Goal: Transaction & Acquisition: Download file/media

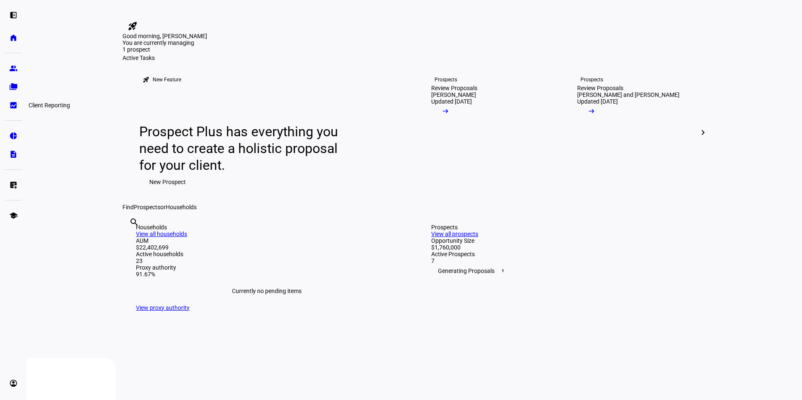
click at [10, 105] on eth-mat-symbol "bid_landscape" at bounding box center [13, 105] width 8 height 8
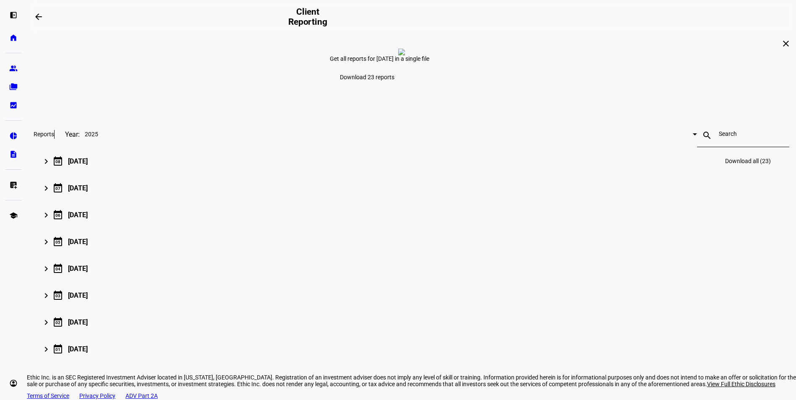
click at [88, 165] on div "[DATE]" at bounding box center [78, 161] width 20 height 8
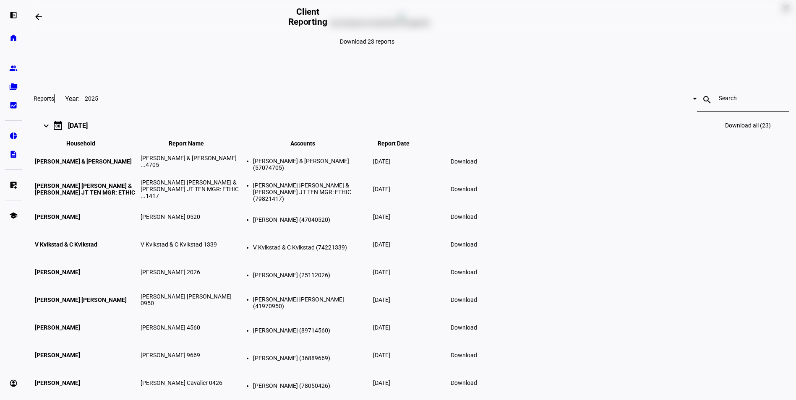
scroll to position [84, 0]
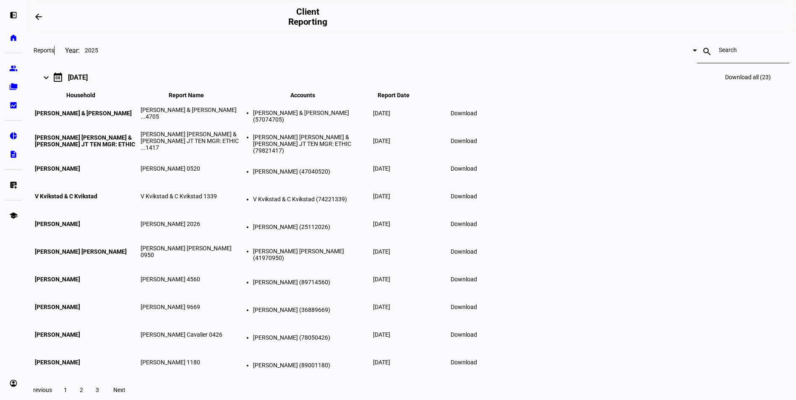
click at [725, 81] on span "Download all (23)" at bounding box center [748, 77] width 46 height 7
drag, startPoint x: 727, startPoint y: 212, endPoint x: 722, endPoint y: 210, distance: 4.9
click at [726, 212] on div "close Get all reports for [DATE] in a single file Download 23 reports Reports Y…" at bounding box center [411, 274] width 769 height 648
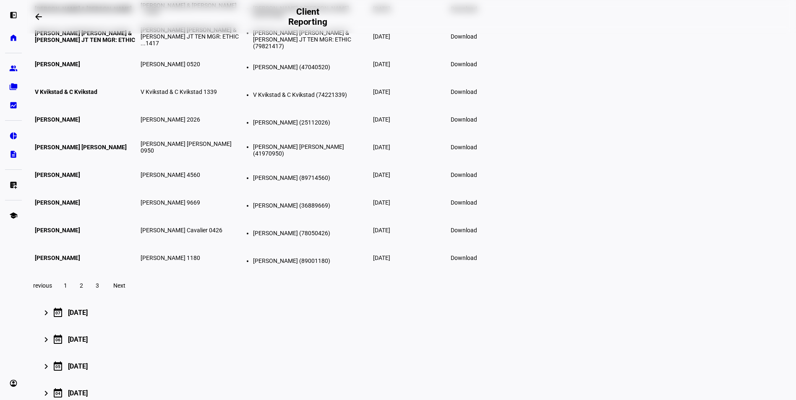
scroll to position [168, 0]
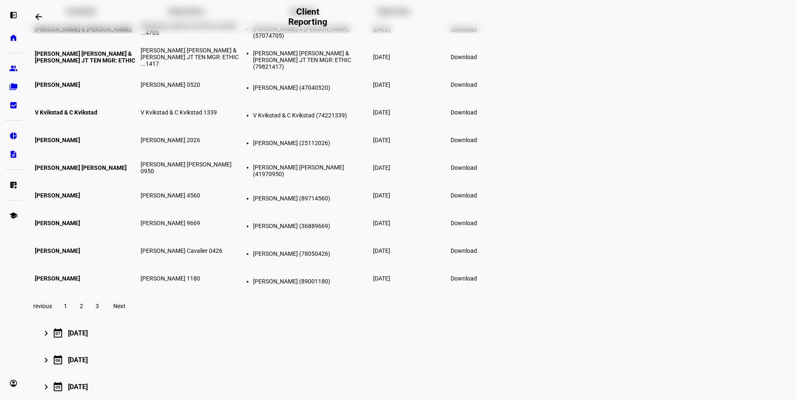
click at [477, 33] on span "Download" at bounding box center [464, 29] width 26 height 7
click at [725, 221] on div "close Get all reports for August 2025 in a single file Download 23 reports Repo…" at bounding box center [411, 190] width 769 height 648
click at [477, 60] on span "Download" at bounding box center [464, 57] width 26 height 7
click at [718, 245] on div "close Get all reports for August 2025 in a single file Download 23 reports Repo…" at bounding box center [411, 190] width 769 height 648
click at [482, 95] on span at bounding box center [463, 85] width 36 height 20
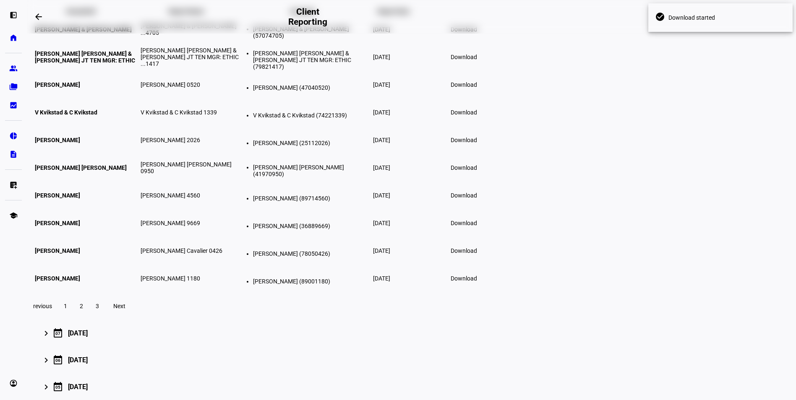
click at [722, 256] on div "close Get all reports for August 2025 in a single file Download 23 reports Repo…" at bounding box center [411, 190] width 769 height 648
click at [477, 116] on span "Download" at bounding box center [464, 112] width 26 height 7
click at [737, 288] on div "close Get all reports for August 2025 in a single file Download 23 reports Repo…" at bounding box center [411, 190] width 769 height 648
click at [482, 150] on span at bounding box center [463, 140] width 36 height 20
click at [704, 302] on div "close Get all reports for August 2025 in a single file Download 23 reports Repo…" at bounding box center [411, 190] width 769 height 648
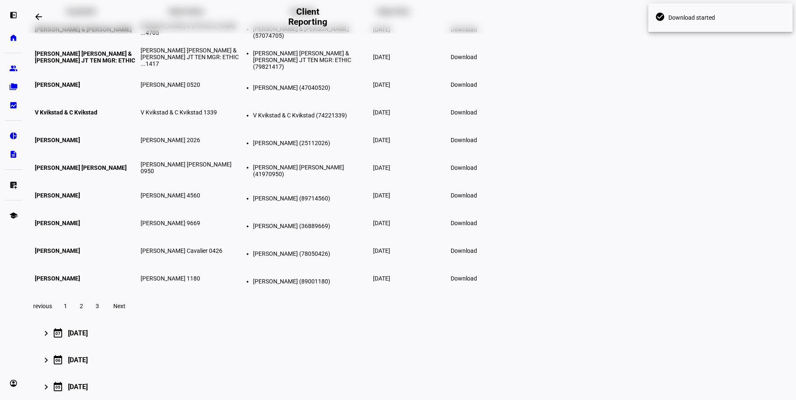
click at [477, 171] on span "Download" at bounding box center [464, 167] width 26 height 7
click at [714, 311] on div "close Get all reports for August 2025 in a single file Download 23 reports Repo…" at bounding box center [411, 190] width 769 height 648
click at [477, 199] on span "Download" at bounding box center [464, 195] width 26 height 7
drag, startPoint x: 734, startPoint y: 327, endPoint x: 722, endPoint y: 320, distance: 14.3
click at [735, 327] on div "close Get all reports for August 2025 in a single file Download 23 reports Repo…" at bounding box center [411, 190] width 769 height 648
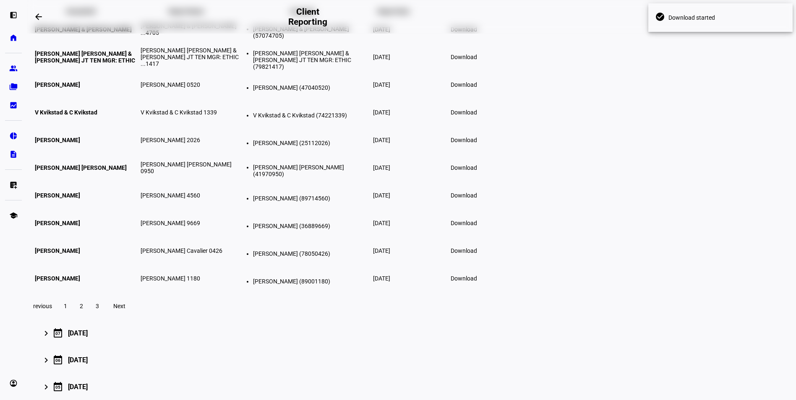
click at [477, 227] on span "Download" at bounding box center [464, 223] width 26 height 7
click at [729, 318] on div "close Get all reports for August 2025 in a single file Download 23 reports Repo…" at bounding box center [411, 190] width 769 height 648
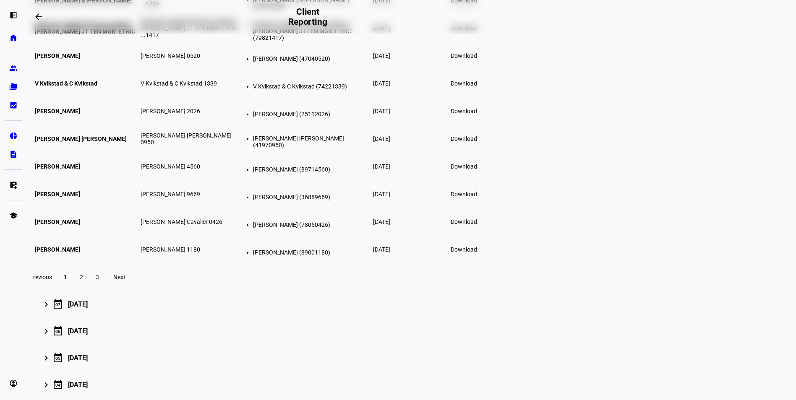
scroll to position [210, 0]
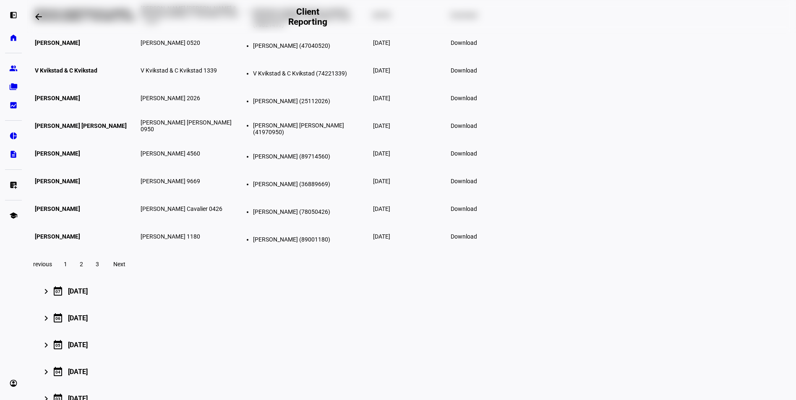
drag, startPoint x: 720, startPoint y: 330, endPoint x: 715, endPoint y: 321, distance: 10.0
click at [720, 330] on div "close Get all reports for August 2025 in a single file Download 23 reports Repo…" at bounding box center [411, 148] width 769 height 648
click at [482, 219] on span at bounding box center [463, 209] width 36 height 20
click at [477, 240] on span "Download" at bounding box center [464, 236] width 26 height 7
click at [723, 341] on div "close Get all reports for August 2025 in a single file Download 23 reports Repo…" at bounding box center [411, 148] width 769 height 648
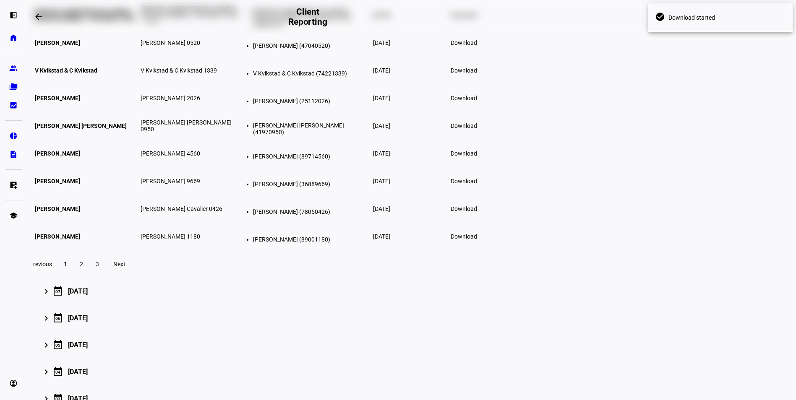
click at [83, 268] on span "2" at bounding box center [81, 264] width 3 height 7
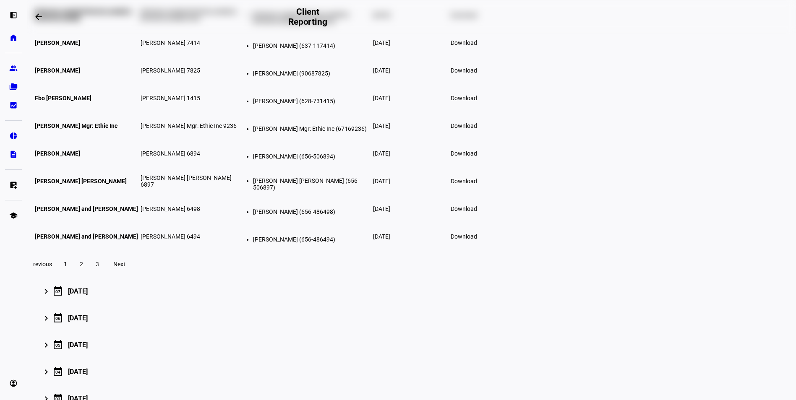
click at [744, 283] on div "close Get all reports for August 2025 in a single file Download 23 reports Repo…" at bounding box center [411, 148] width 769 height 648
click at [477, 18] on span "Download" at bounding box center [464, 15] width 26 height 7
click at [703, 281] on div "close Get all reports for August 2025 in a single file Download 23 reports Repo…" at bounding box center [411, 148] width 769 height 648
click at [477, 46] on span "Download" at bounding box center [464, 42] width 26 height 7
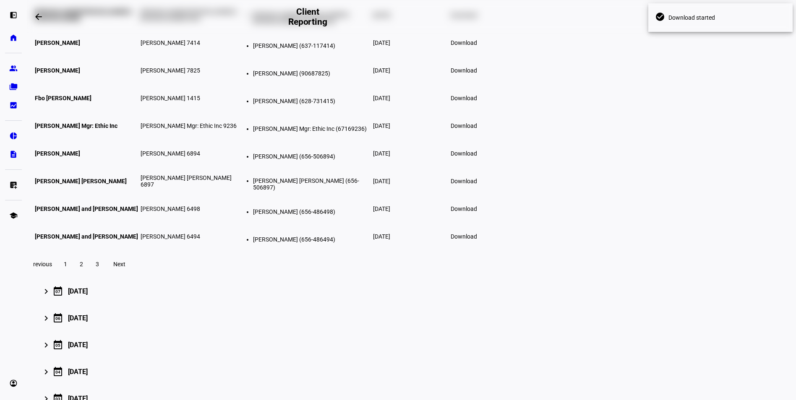
click at [732, 294] on div "close Get all reports for August 2025 in a single file Download 23 reports Repo…" at bounding box center [411, 148] width 769 height 648
click at [477, 74] on span "Download" at bounding box center [464, 70] width 26 height 7
drag, startPoint x: 723, startPoint y: 325, endPoint x: 712, endPoint y: 278, distance: 48.3
click at [723, 325] on div "close Get all reports for August 2025 in a single file Download 23 reports Repo…" at bounding box center [411, 148] width 769 height 648
click at [477, 102] on span "Download" at bounding box center [464, 98] width 26 height 7
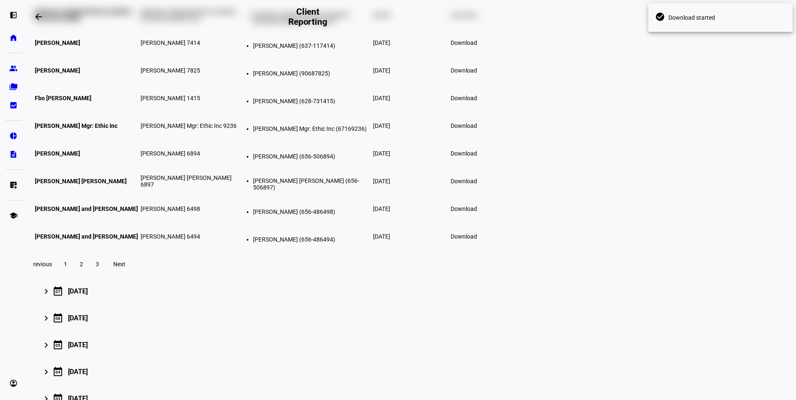
click at [696, 309] on div "close Get all reports for August 2025 in a single file Download 23 reports Repo…" at bounding box center [411, 148] width 769 height 648
click at [477, 129] on span "Download" at bounding box center [464, 125] width 26 height 7
click at [701, 316] on div "close Get all reports for August 2025 in a single file Download 23 reports Repo…" at bounding box center [411, 148] width 769 height 648
click at [477, 157] on span "Download" at bounding box center [464, 153] width 26 height 7
click at [737, 310] on div "close Get all reports for August 2025 in a single file Download 23 reports Repo…" at bounding box center [411, 148] width 769 height 648
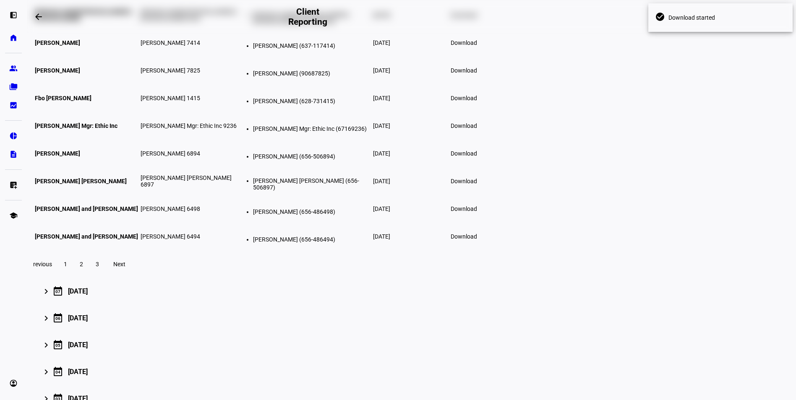
click at [477, 185] on span "Download" at bounding box center [464, 181] width 26 height 7
drag, startPoint x: 726, startPoint y: 313, endPoint x: 719, endPoint y: 310, distance: 7.7
click at [726, 313] on div "close Get all reports for August 2025 in a single file Download 23 reports Repo…" at bounding box center [411, 148] width 769 height 648
click at [482, 219] on span at bounding box center [463, 209] width 36 height 20
drag, startPoint x: 737, startPoint y: 315, endPoint x: 682, endPoint y: 291, distance: 60.3
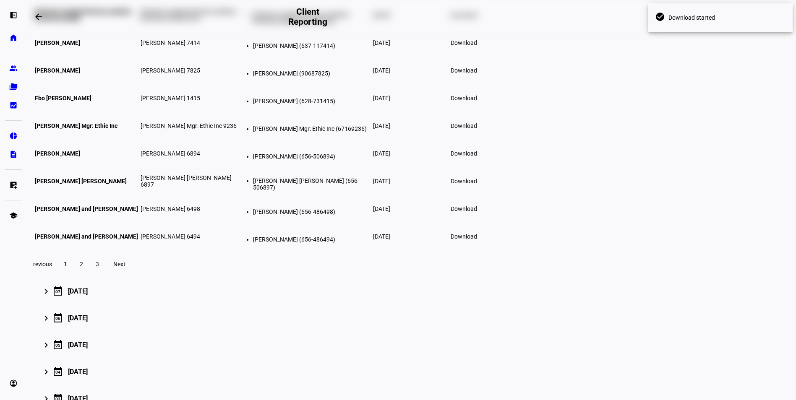
click at [734, 315] on div "close Get all reports for August 2025 in a single file Download 23 reports Repo…" at bounding box center [411, 148] width 769 height 648
click at [477, 240] on span "Download" at bounding box center [464, 236] width 26 height 7
click at [745, 320] on div "close Get all reports for August 2025 in a single file Download 23 reports Repo…" at bounding box center [411, 148] width 769 height 648
click at [99, 268] on span "3" at bounding box center [97, 264] width 3 height 7
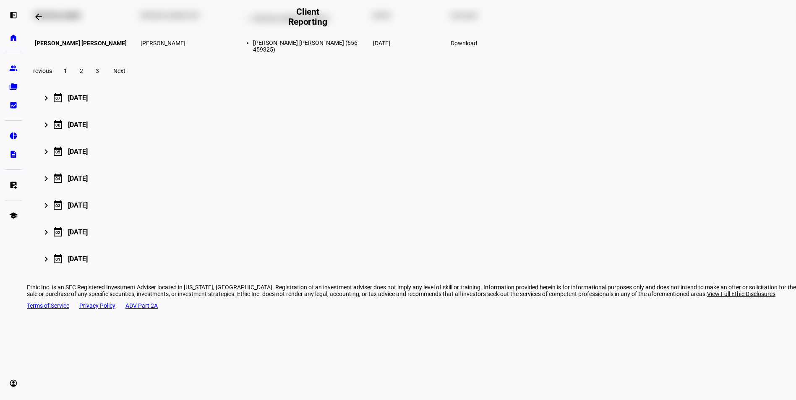
click at [251, 84] on div "Previous 1 2 3 Next" at bounding box center [411, 70] width 776 height 27
click at [698, 279] on div "close Get all reports for August 2025 in a single file Download 23 reports Repo…" at bounding box center [411, 51] width 769 height 455
click at [477, 19] on span "Download" at bounding box center [464, 15] width 26 height 7
click at [724, 279] on div "close Get all reports for August 2025 in a single file Download 23 reports Repo…" at bounding box center [411, 51] width 769 height 455
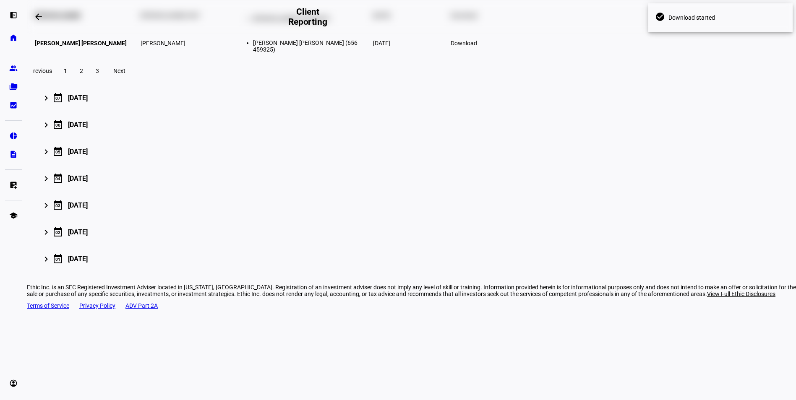
click at [477, 47] on span "Download" at bounding box center [464, 43] width 26 height 7
click at [685, 279] on div "close Get all reports for August 2025 in a single file Download 23 reports Repo…" at bounding box center [411, 51] width 769 height 455
click at [277, 84] on div "Previous 1 2 3 Next" at bounding box center [411, 70] width 776 height 27
click at [198, 108] on div "keyboard_arrow_right calendar_today 07 July 2025 Download all (23)" at bounding box center [410, 98] width 732 height 20
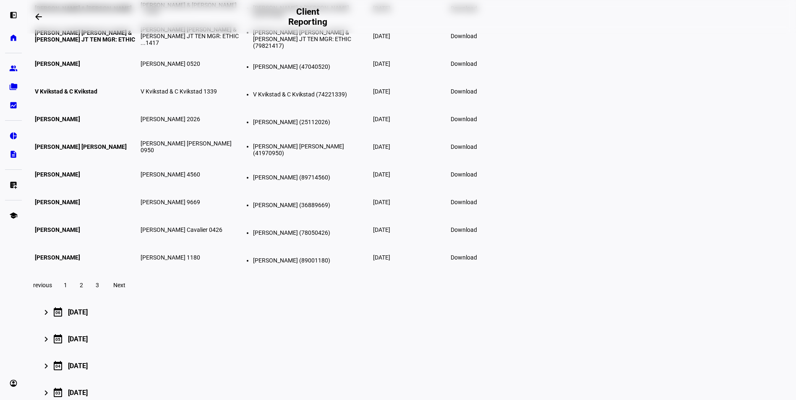
scroll to position [336, 0]
click at [83, 288] on span "2" at bounding box center [81, 284] width 3 height 7
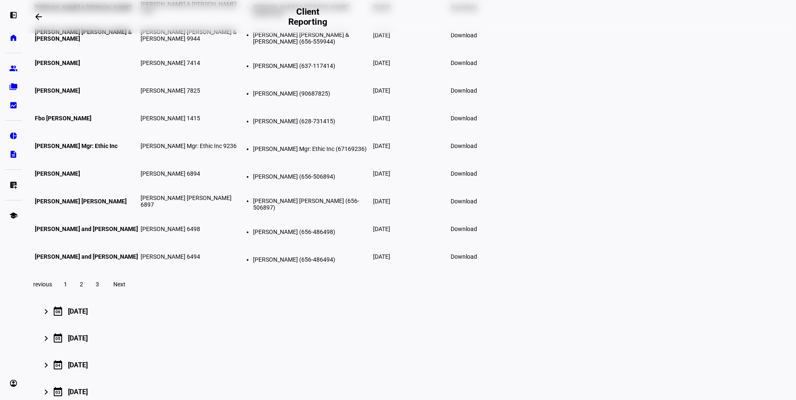
drag, startPoint x: 273, startPoint y: 204, endPoint x: 366, endPoint y: 203, distance: 92.7
click at [366, 132] on tr "Fbo Cristina Castanha Fbo Cristina Castanha 1415 Fbo Cristina Castanha (628-731…" at bounding box center [258, 118] width 448 height 27
drag, startPoint x: 366, startPoint y: 203, endPoint x: 331, endPoint y: 207, distance: 35.1
click at [200, 122] on span "Fbo Cristina Castanha 1415" at bounding box center [171, 118] width 60 height 7
click at [99, 288] on span "3" at bounding box center [97, 284] width 3 height 7
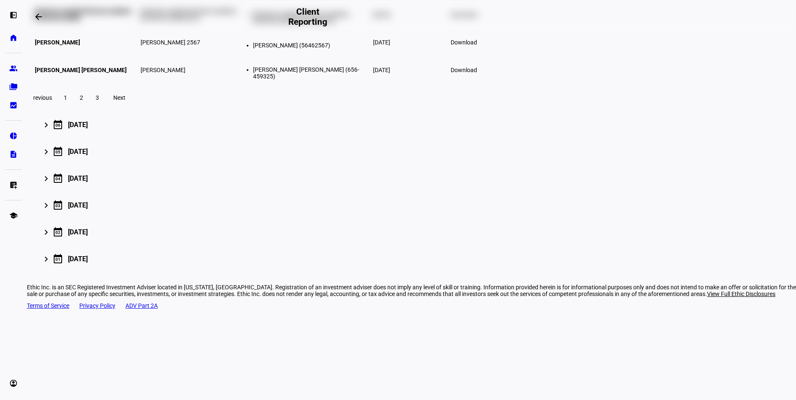
click at [89, 108] on span at bounding box center [81, 98] width 15 height 20
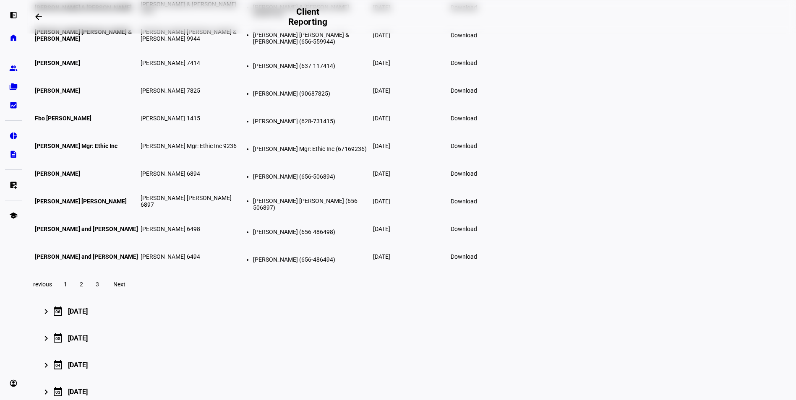
click at [477, 122] on span "Download" at bounding box center [464, 118] width 26 height 7
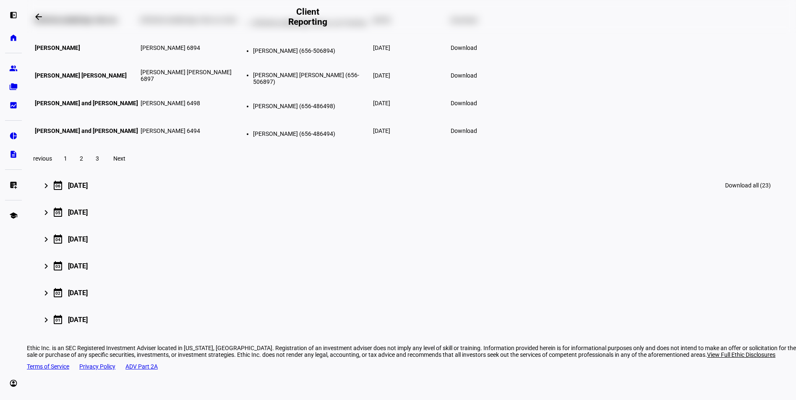
click at [213, 195] on div "keyboard_arrow_right calendar_today 06 June 2025 Download all (23)" at bounding box center [410, 185] width 732 height 20
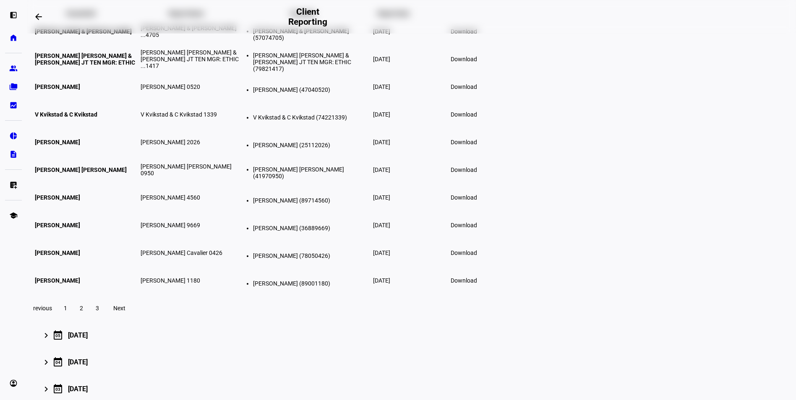
scroll to position [671, 0]
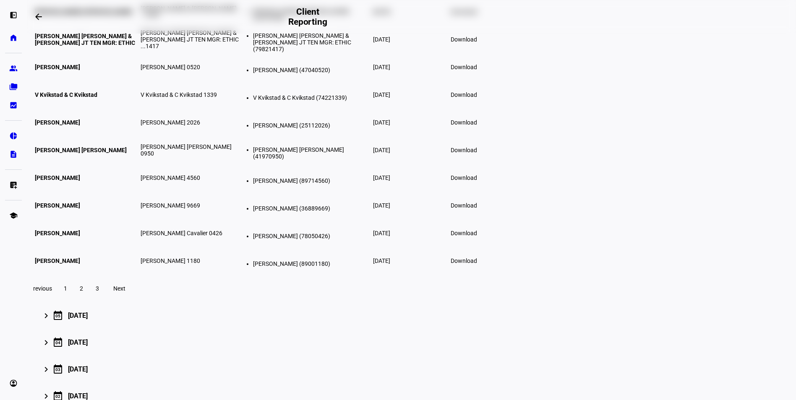
click at [89, 299] on span at bounding box center [81, 289] width 15 height 20
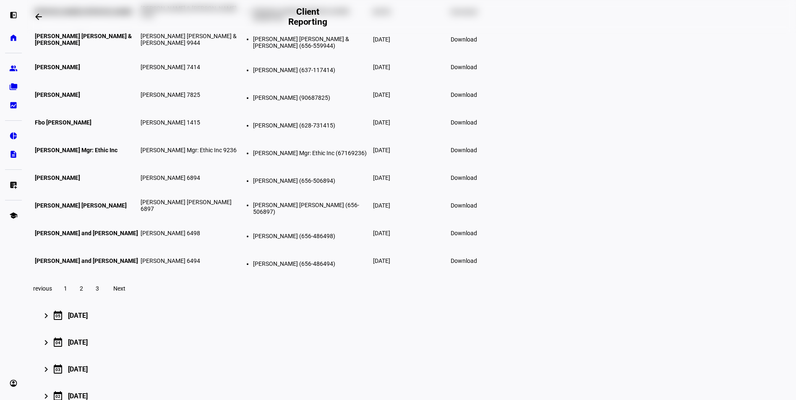
click at [105, 299] on span at bounding box center [97, 289] width 15 height 20
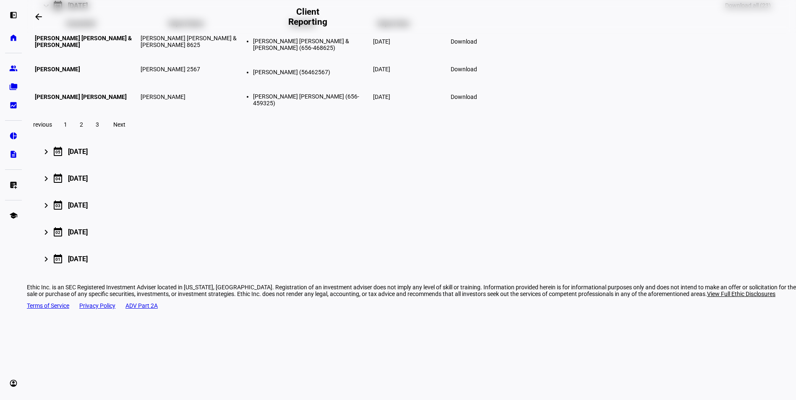
click at [89, 135] on span at bounding box center [81, 125] width 15 height 20
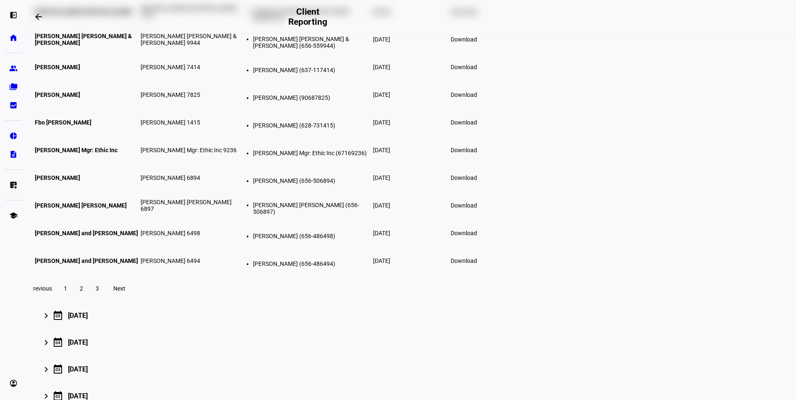
click at [67, 292] on span "1" at bounding box center [65, 288] width 3 height 7
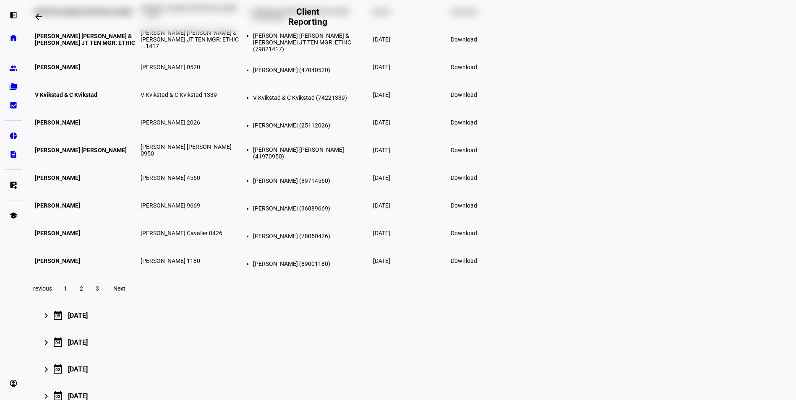
click at [89, 299] on span at bounding box center [81, 289] width 15 height 20
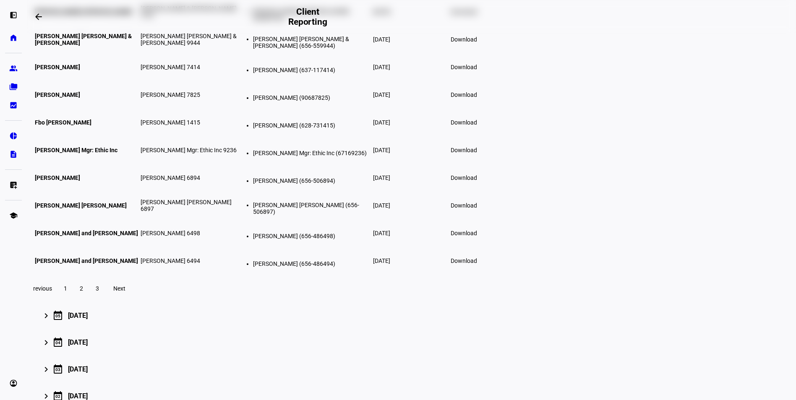
click at [67, 292] on span "1" at bounding box center [65, 288] width 3 height 7
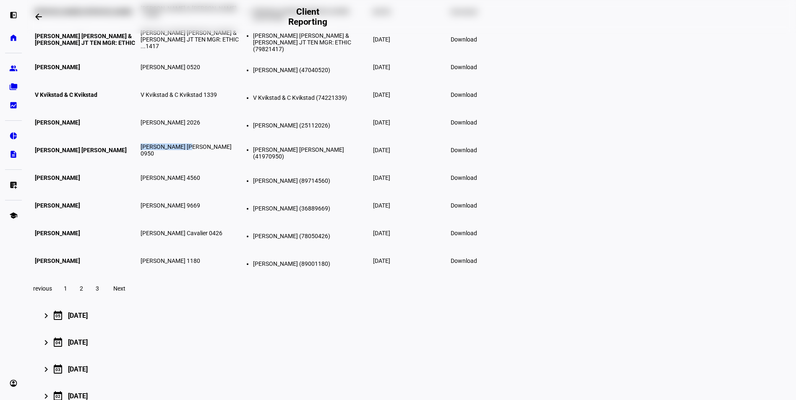
drag, startPoint x: 284, startPoint y: 250, endPoint x: 334, endPoint y: 248, distance: 49.9
click at [245, 164] on td "David Graeme Emanuel 0950" at bounding box center [192, 150] width 105 height 27
drag, startPoint x: 294, startPoint y: 278, endPoint x: 323, endPoint y: 276, distance: 29.5
click at [200, 181] on span "Jenifer Namestka 4560" at bounding box center [171, 177] width 60 height 7
drag, startPoint x: 294, startPoint y: 299, endPoint x: 339, endPoint y: 299, distance: 44.0
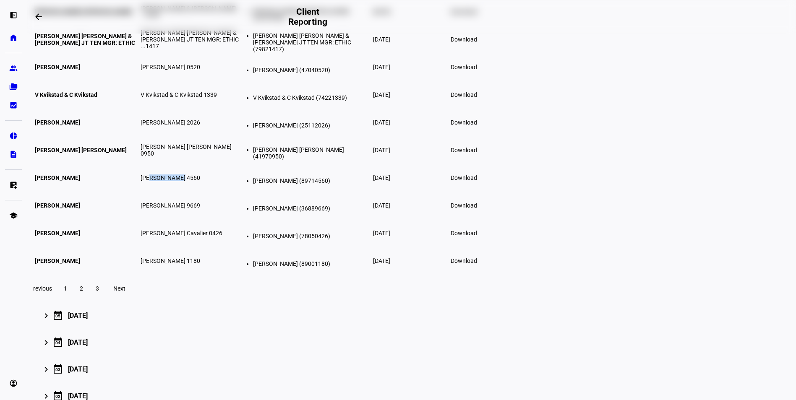
click at [200, 209] on span "Anne Catherine Dutoit 9669" at bounding box center [171, 205] width 60 height 7
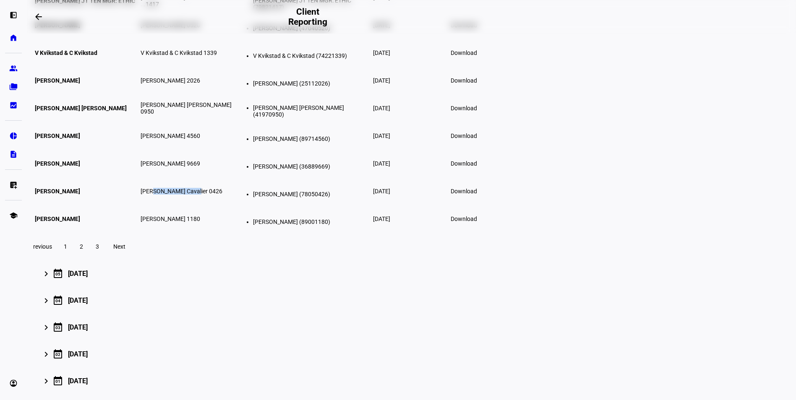
drag, startPoint x: 295, startPoint y: 292, endPoint x: 336, endPoint y: 287, distance: 41.4
click at [245, 205] on td "Eileen Wheeler Cavalier 0426" at bounding box center [192, 191] width 105 height 27
drag, startPoint x: 292, startPoint y: 311, endPoint x: 339, endPoint y: 311, distance: 47.4
click at [200, 222] on span "JOSHUA HAIM GORDIS 1180" at bounding box center [171, 219] width 60 height 7
click at [89, 257] on span at bounding box center [81, 247] width 15 height 20
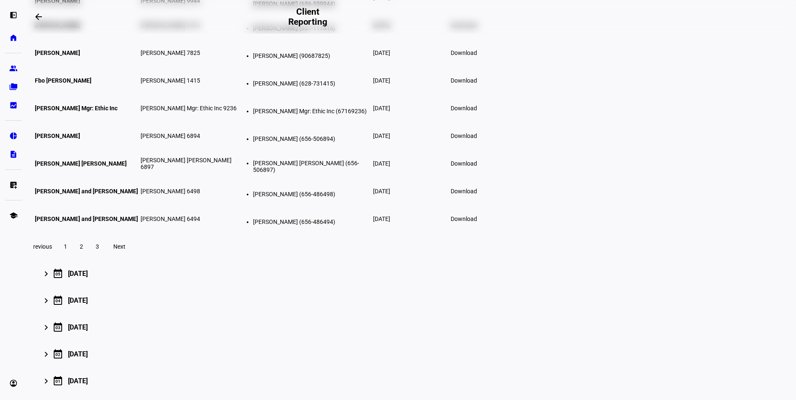
drag, startPoint x: 284, startPoint y: 63, endPoint x: 349, endPoint y: 63, distance: 65.4
drag, startPoint x: 287, startPoint y: 83, endPoint x: 337, endPoint y: 80, distance: 50.0
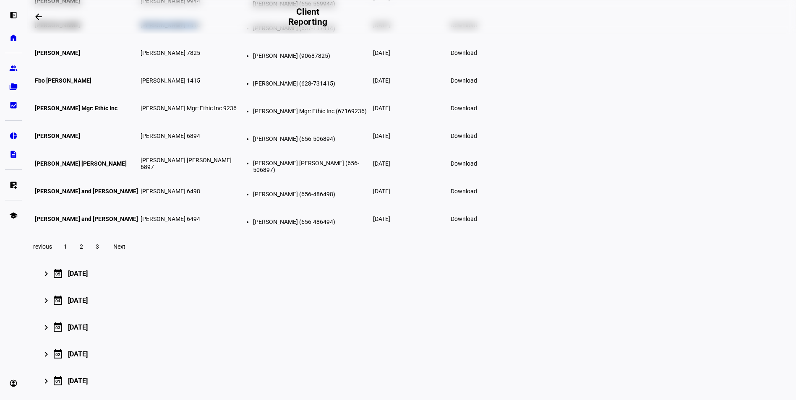
drag, startPoint x: 284, startPoint y: 107, endPoint x: 329, endPoint y: 117, distance: 46.2
click at [245, 39] on td "Terry B Lapid 7414" at bounding box center [192, 25] width 105 height 27
drag, startPoint x: 329, startPoint y: 117, endPoint x: 289, endPoint y: 135, distance: 43.7
click at [245, 66] on td "Rachel Hunter 7825" at bounding box center [192, 52] width 105 height 27
drag, startPoint x: 286, startPoint y: 161, endPoint x: 346, endPoint y: 160, distance: 60.8
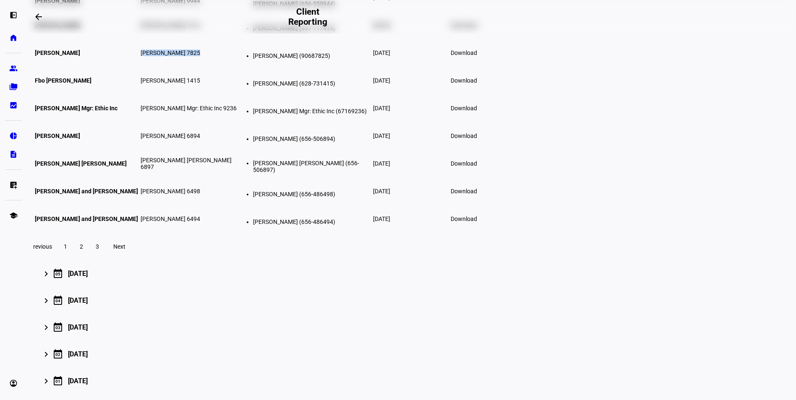
click at [245, 94] on td "Fbo Cristina Castanha 1415" at bounding box center [192, 80] width 105 height 27
drag, startPoint x: 346, startPoint y: 160, endPoint x: 362, endPoint y: 190, distance: 33.6
click at [245, 122] on td "Charles Sawabini Mgr: Ethic Inc 9236" at bounding box center [192, 108] width 105 height 27
drag, startPoint x: 291, startPoint y: 218, endPoint x: 340, endPoint y: 217, distance: 49.5
click at [245, 149] on td "Jerry Anthony Rubino 6894" at bounding box center [192, 135] width 105 height 27
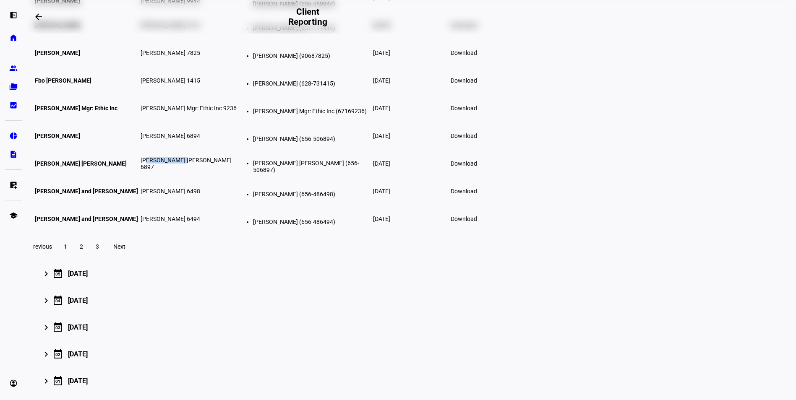
drag, startPoint x: 291, startPoint y: 252, endPoint x: 325, endPoint y: 247, distance: 33.9
click at [232, 170] on span "Jo Ann Schneider 6897" at bounding box center [186, 163] width 91 height 13
click at [105, 257] on span at bounding box center [97, 247] width 15 height 20
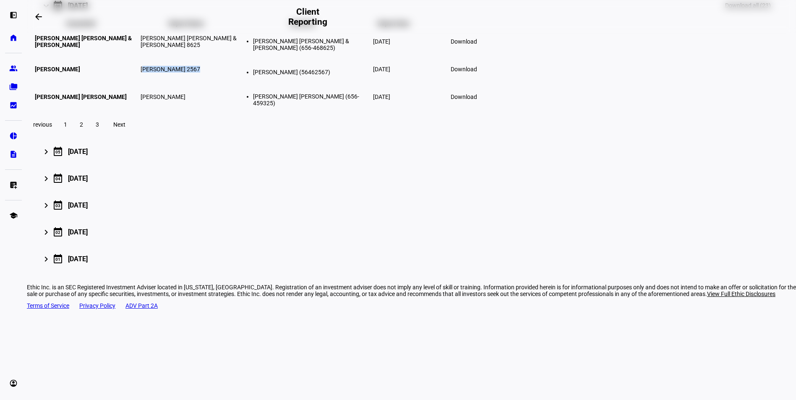
drag, startPoint x: 326, startPoint y: 124, endPoint x: 336, endPoint y: 123, distance: 9.7
click at [200, 73] on span "Christopher D Thacker 2567" at bounding box center [171, 69] width 60 height 7
click at [477, 100] on span "Download" at bounding box center [464, 97] width 26 height 7
click at [482, 107] on span at bounding box center [463, 97] width 36 height 20
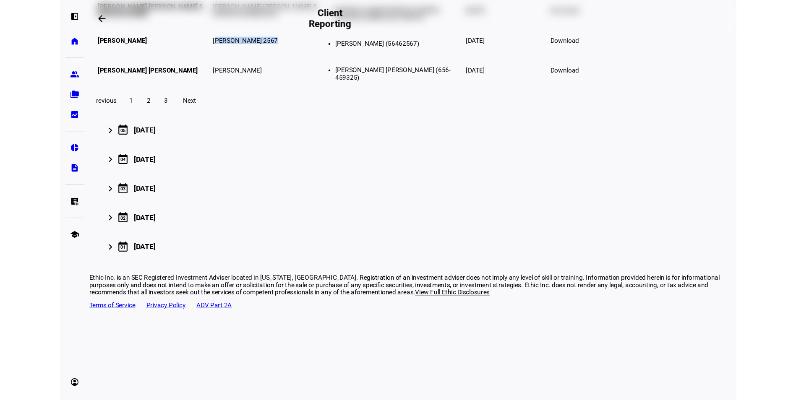
scroll to position [676, 0]
